Goal: Check status

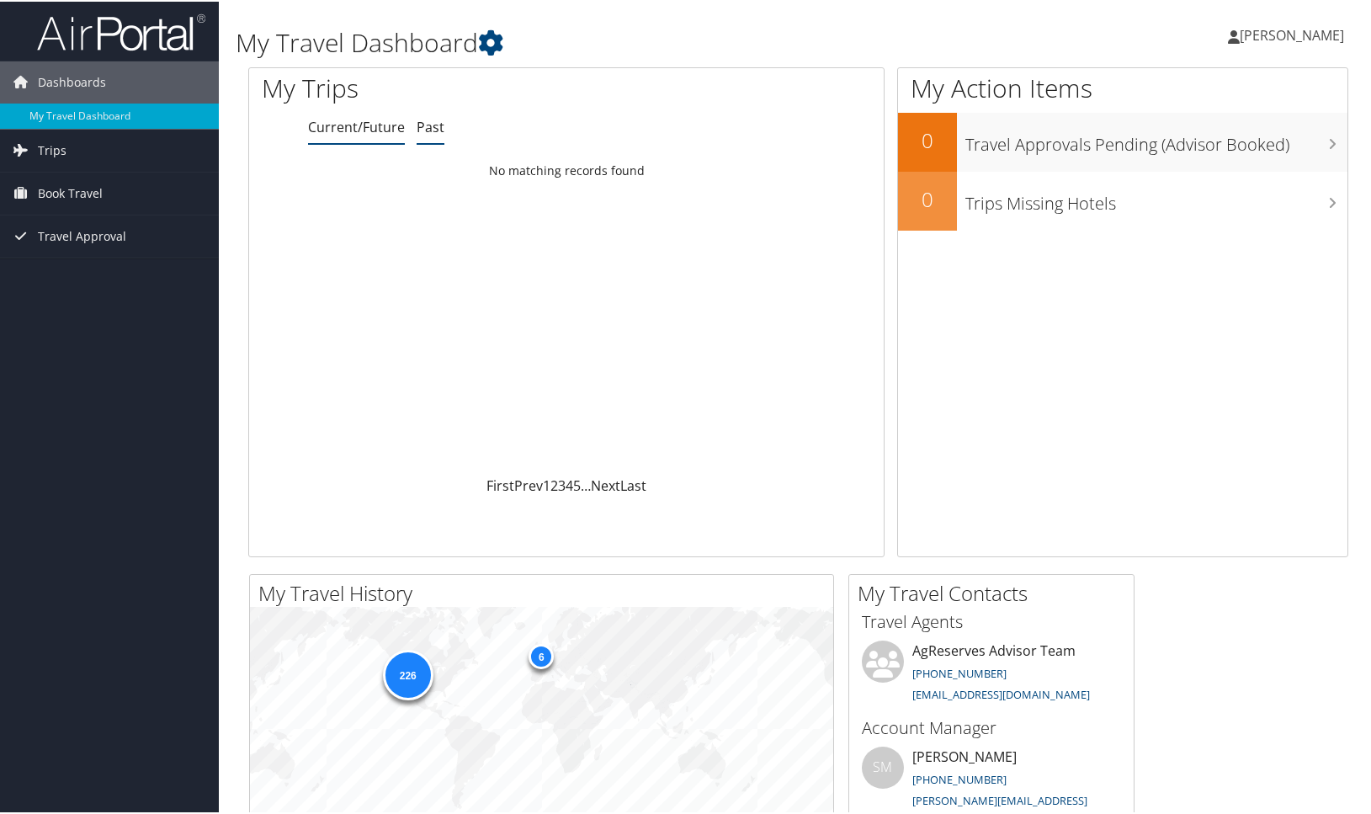
click at [434, 124] on link "Past" at bounding box center [431, 125] width 28 height 19
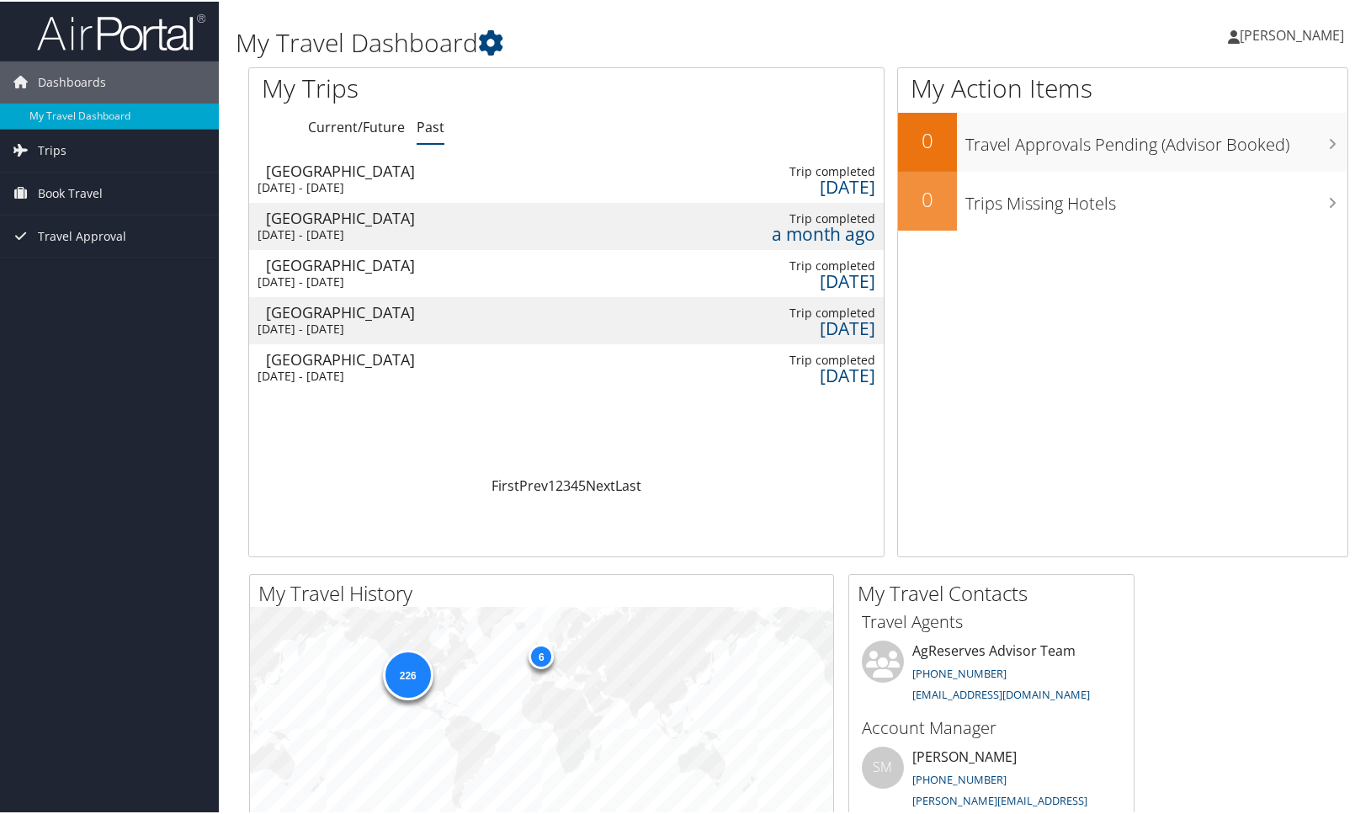
click at [823, 182] on div "6 days ago" at bounding box center [810, 185] width 131 height 15
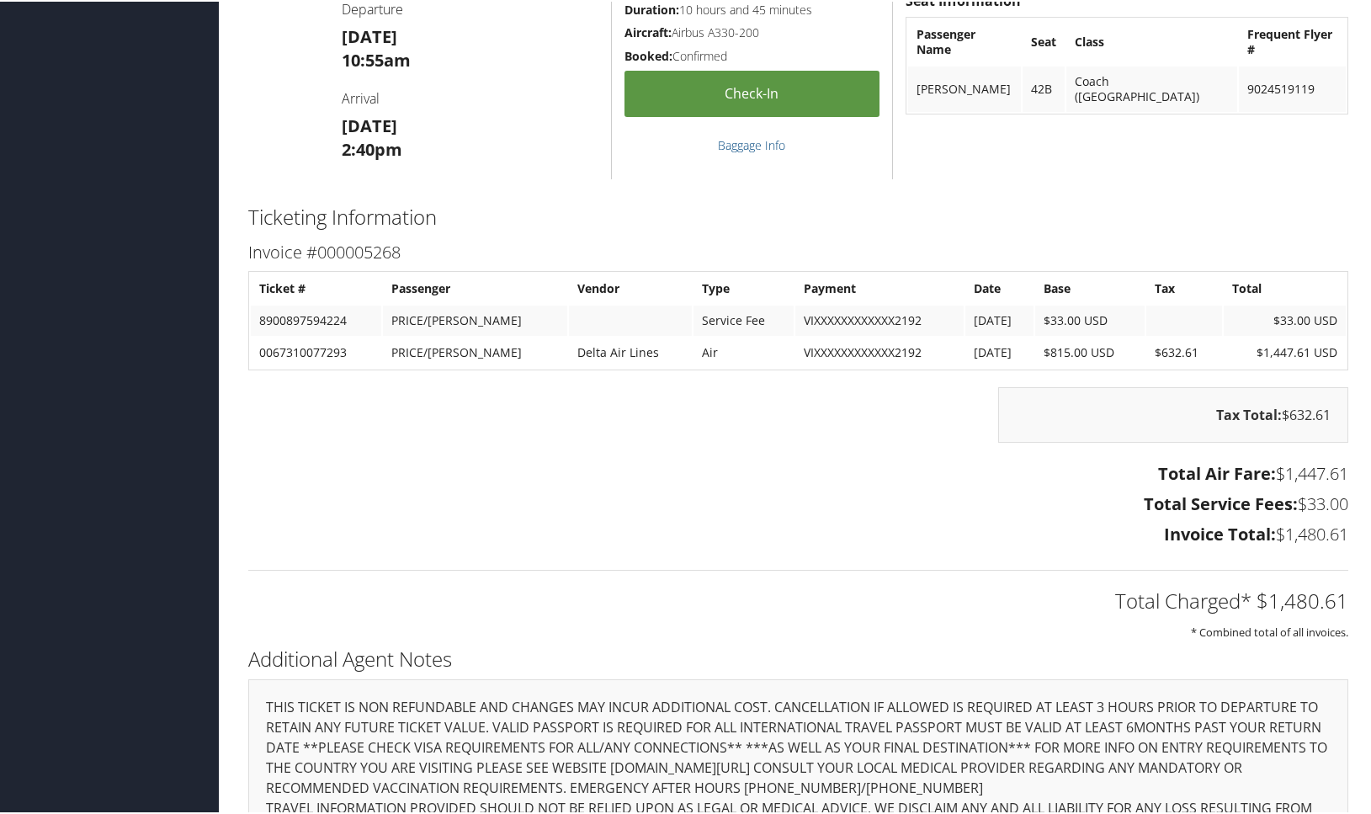
scroll to position [1768, 0]
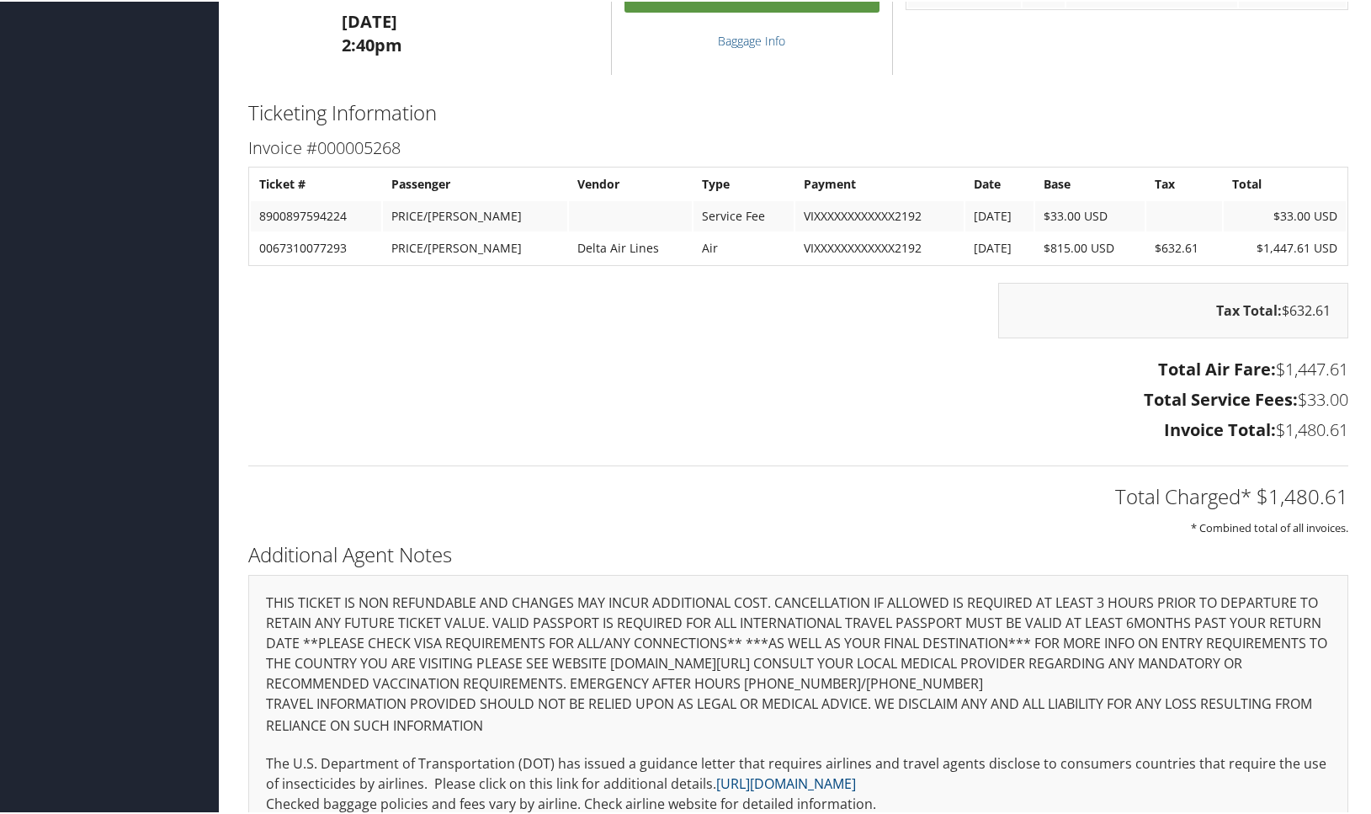
click at [908, 510] on div "Total Charged* $1,480.61 * Combined total of all invoices." at bounding box center [799, 491] width 1126 height 89
